Goal: Task Accomplishment & Management: Manage account settings

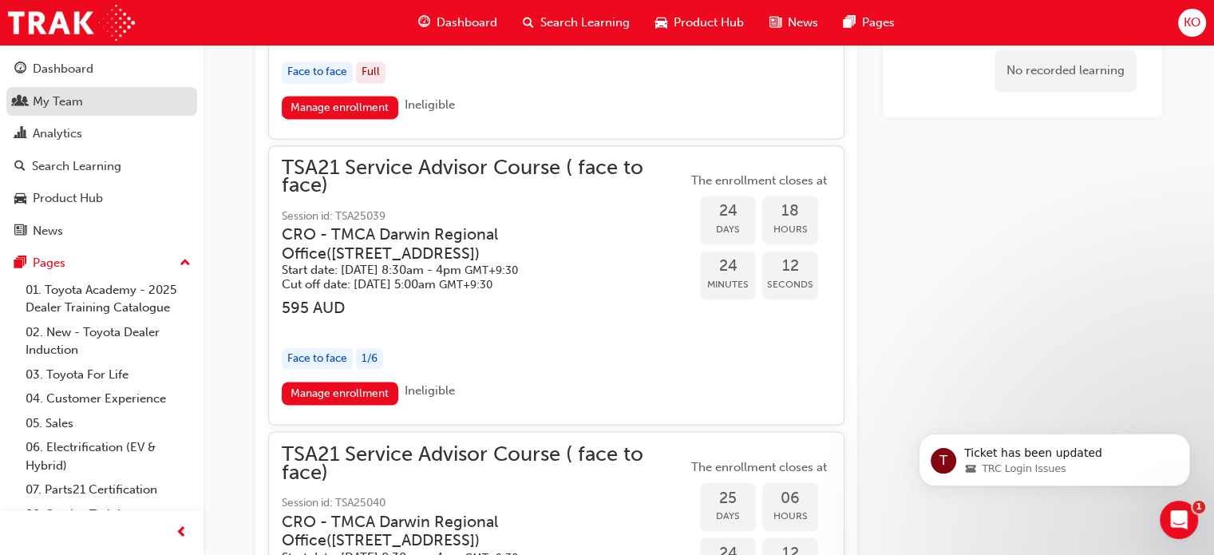
click at [77, 95] on div "My Team" at bounding box center [58, 102] width 50 height 18
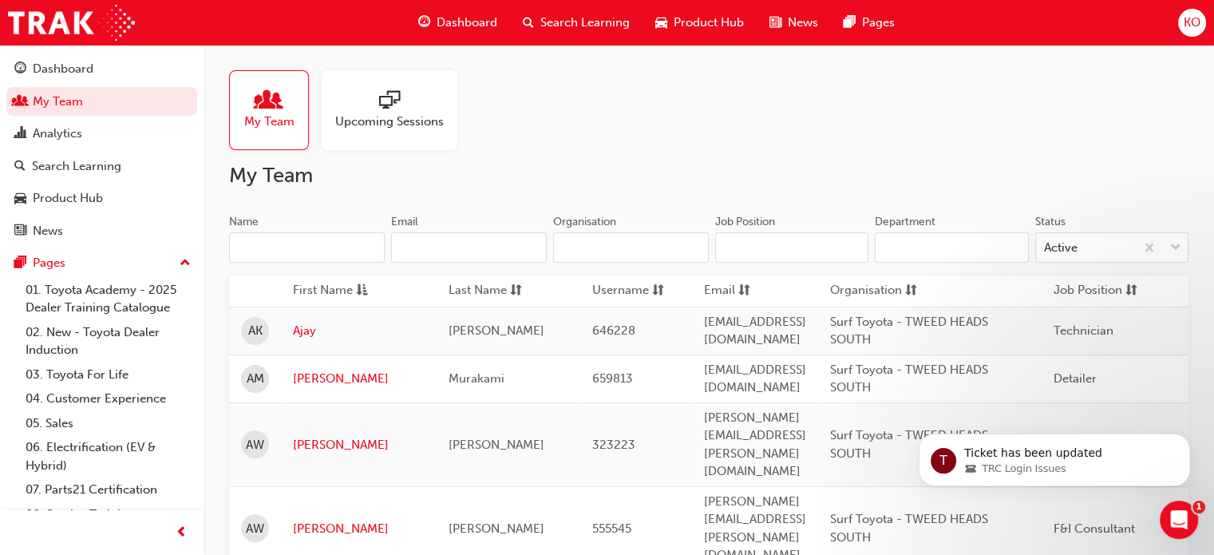
click at [383, 107] on span "sessionType_ONLINE_URL-icon" at bounding box center [389, 101] width 21 height 22
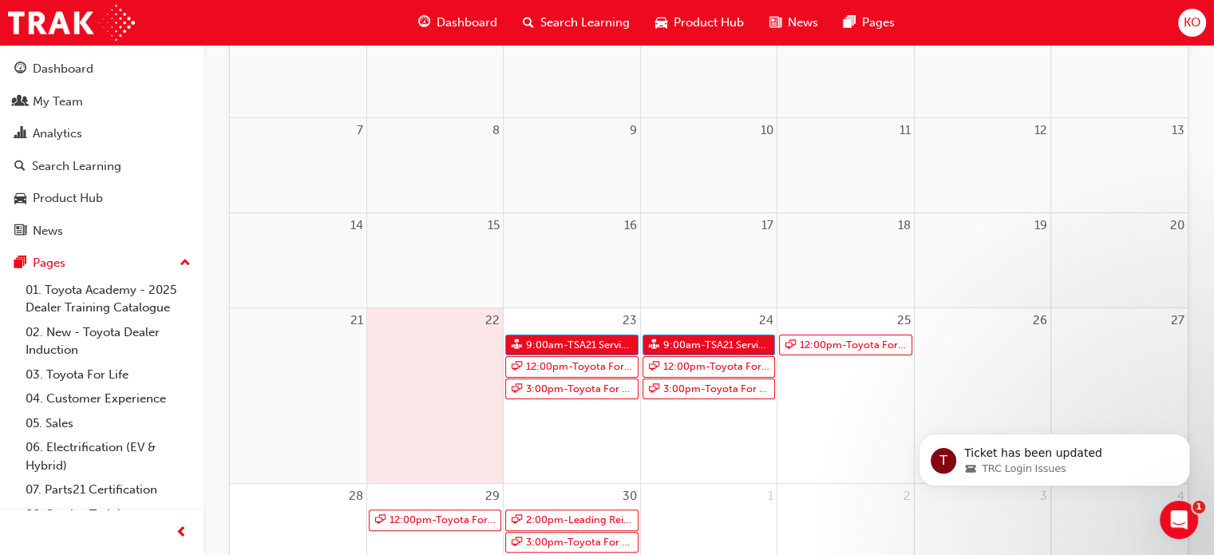
scroll to position [261, 0]
click at [715, 344] on link "9:00am - TSA21 Service Advisor Course ( face to face)" at bounding box center [708, 345] width 132 height 22
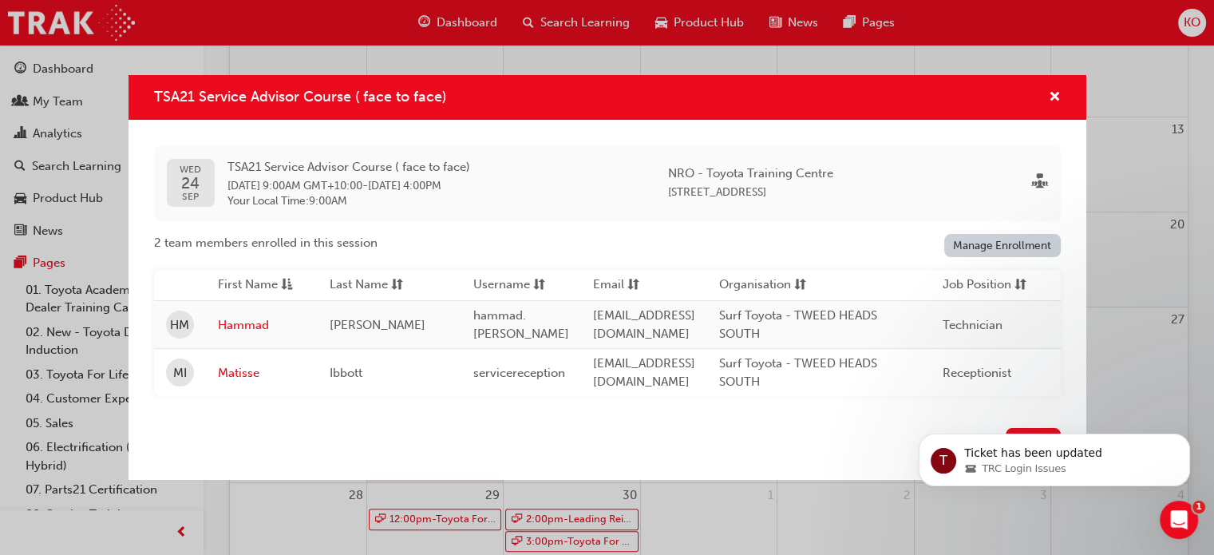
click at [980, 235] on link "Manage Enrollment" at bounding box center [1002, 245] width 116 height 23
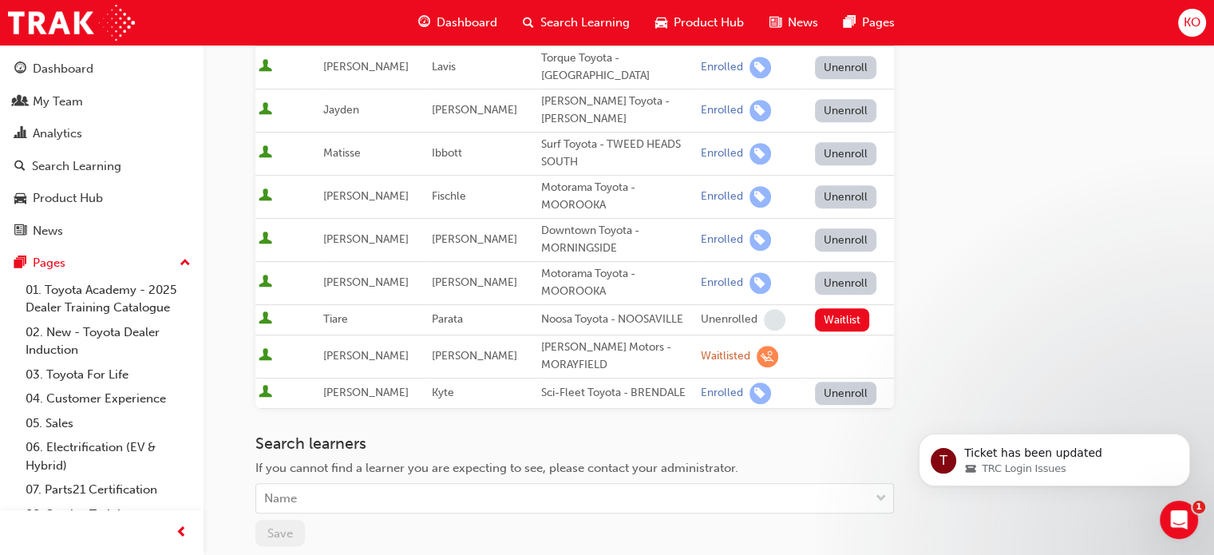
scroll to position [740, 0]
click at [827, 142] on button "Unenroll" at bounding box center [846, 153] width 62 height 23
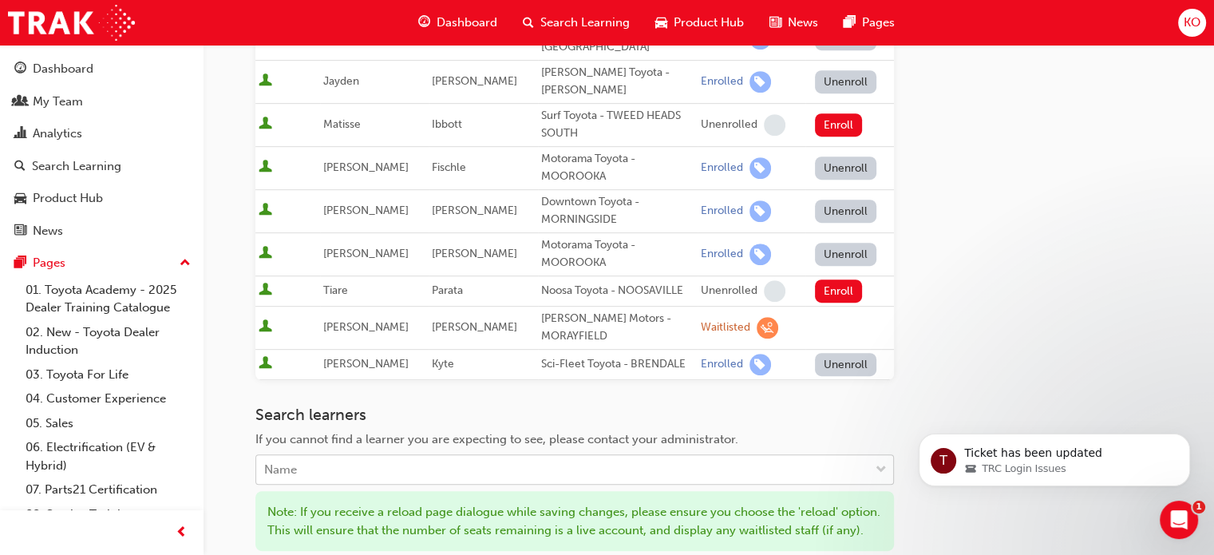
scroll to position [769, 0]
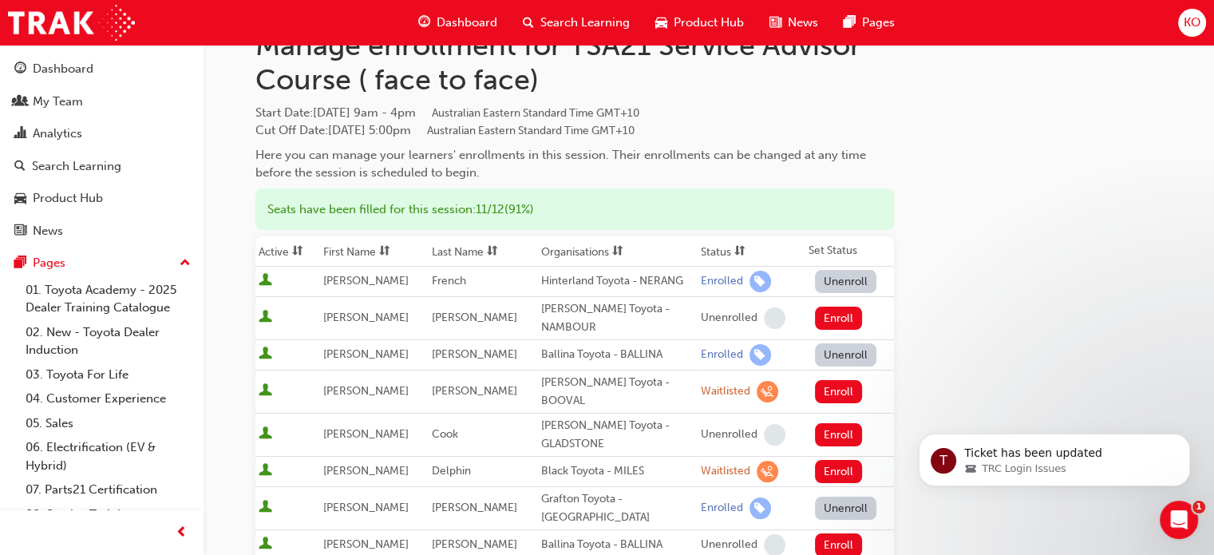
scroll to position [47, 0]
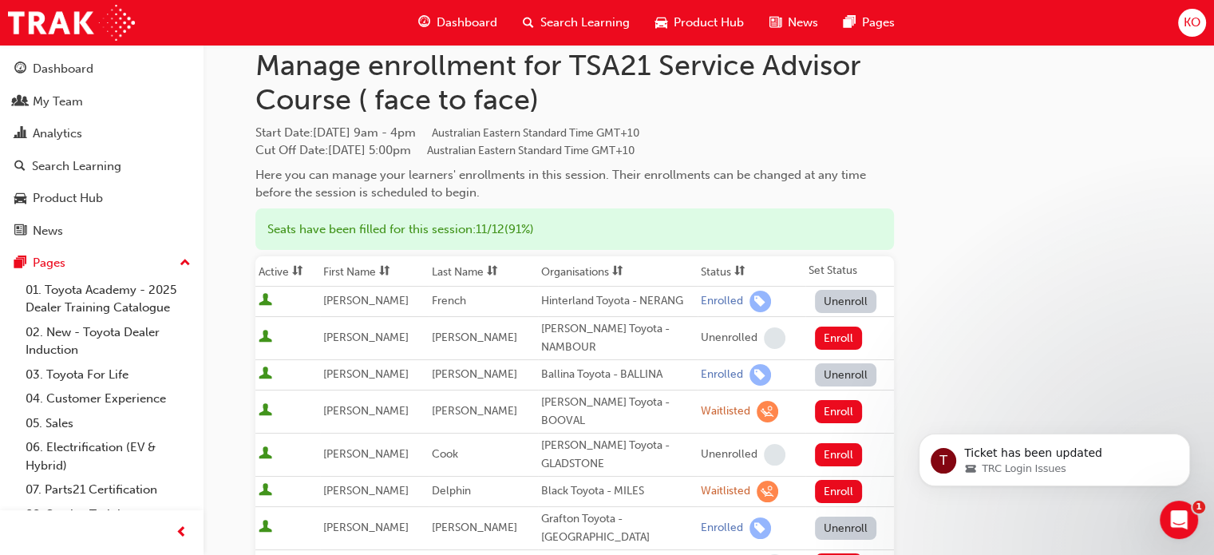
click at [560, 29] on span "Search Learning" at bounding box center [584, 23] width 89 height 18
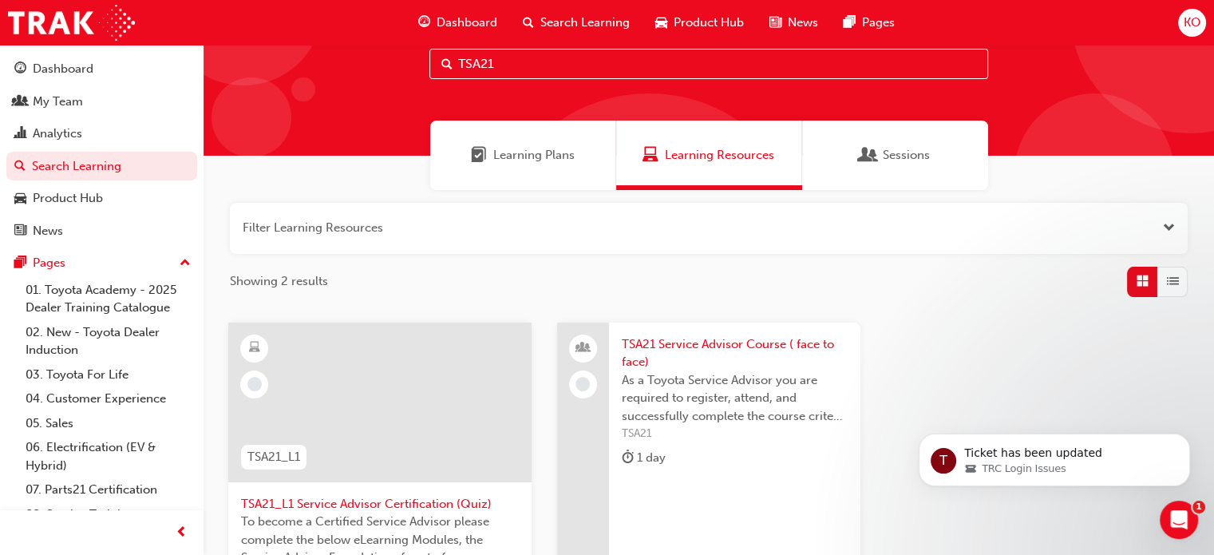
click at [550, 56] on input "TSA21" at bounding box center [708, 64] width 559 height 30
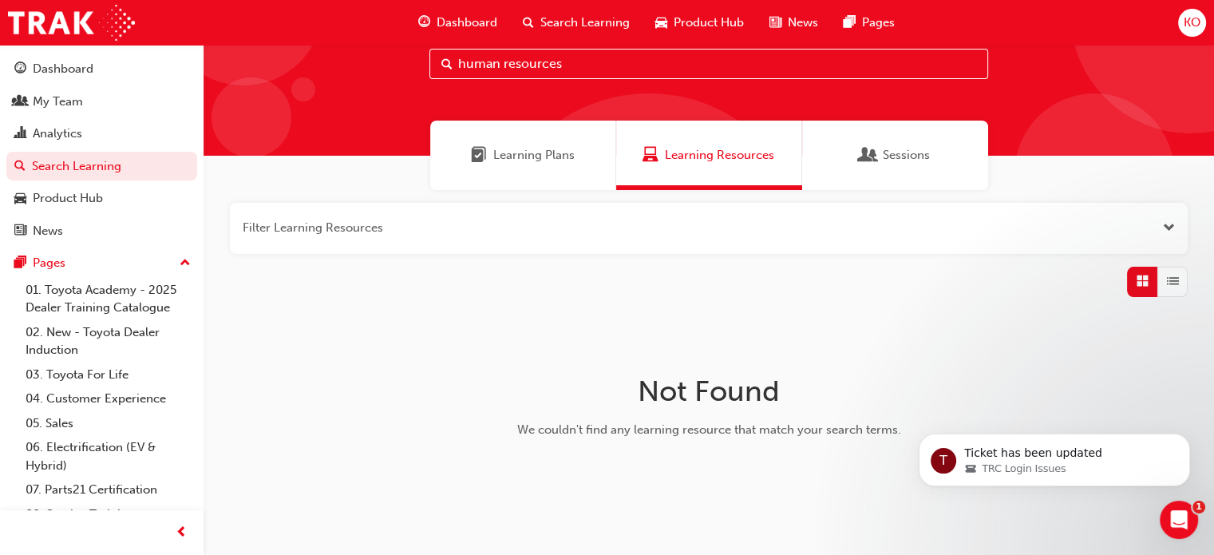
scroll to position [54, 0]
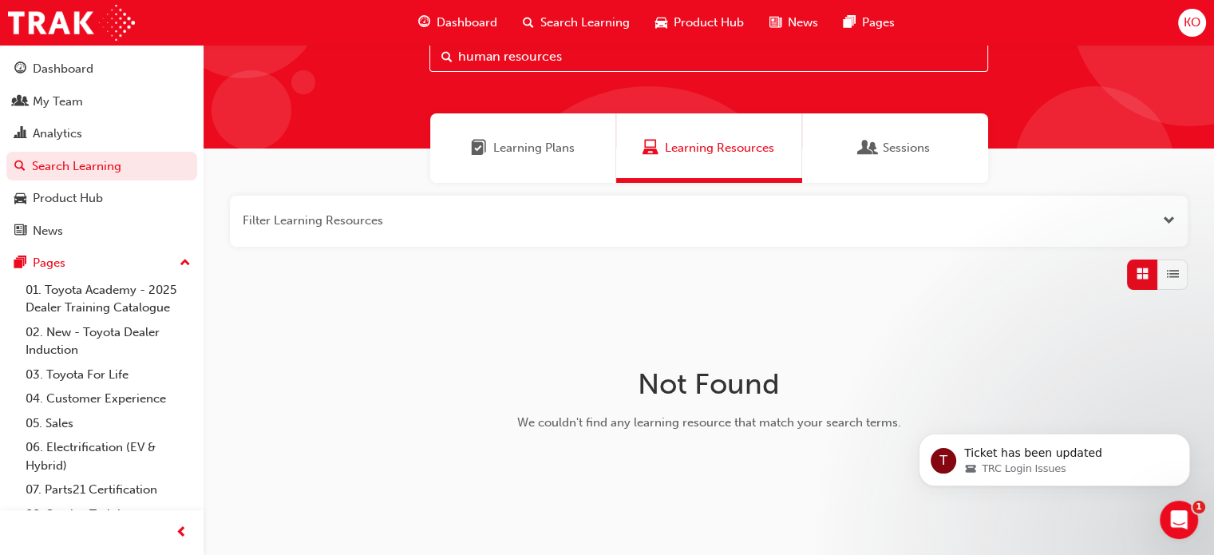
click at [522, 65] on input "human resources" at bounding box center [708, 56] width 559 height 30
click at [522, 65] on input "human" at bounding box center [708, 56] width 559 height 30
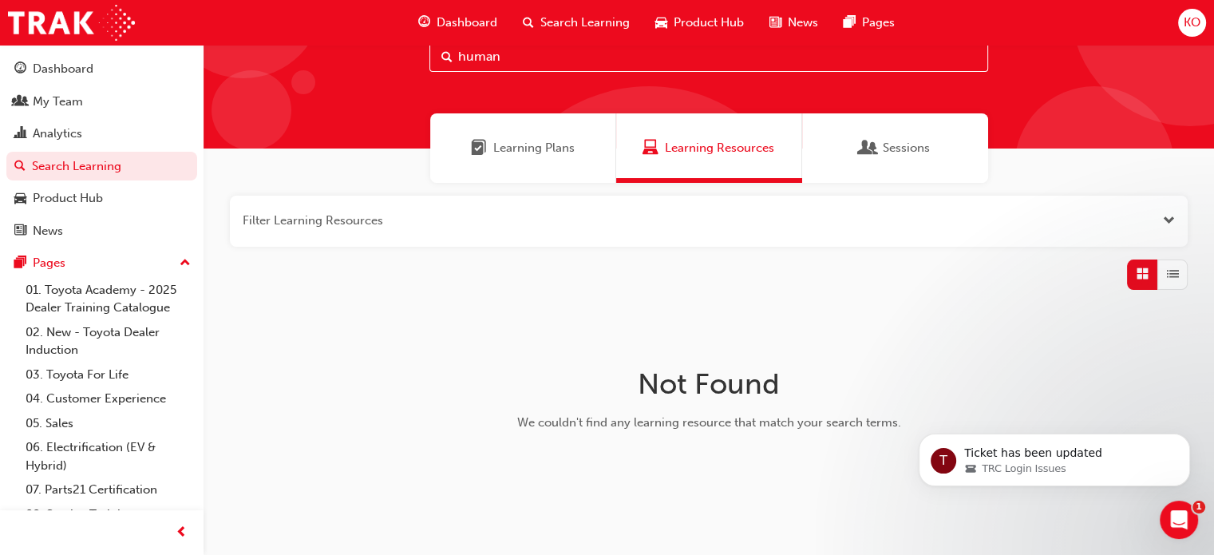
click at [522, 65] on input "human" at bounding box center [708, 56] width 559 height 30
type input "recruitment"
